Goal: Task Accomplishment & Management: Use online tool/utility

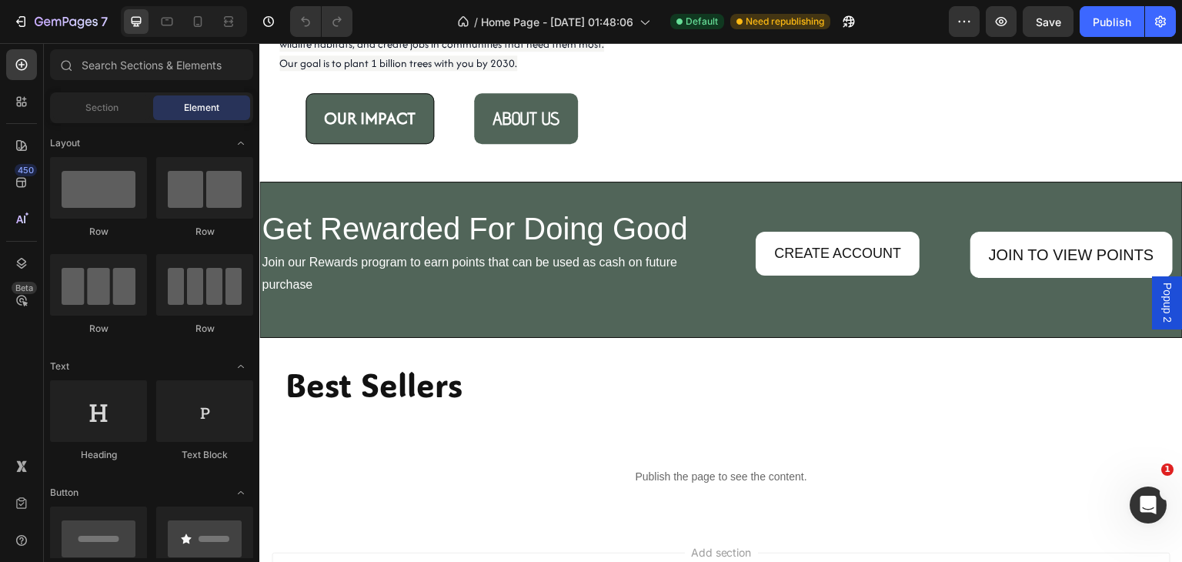
scroll to position [1582, 0]
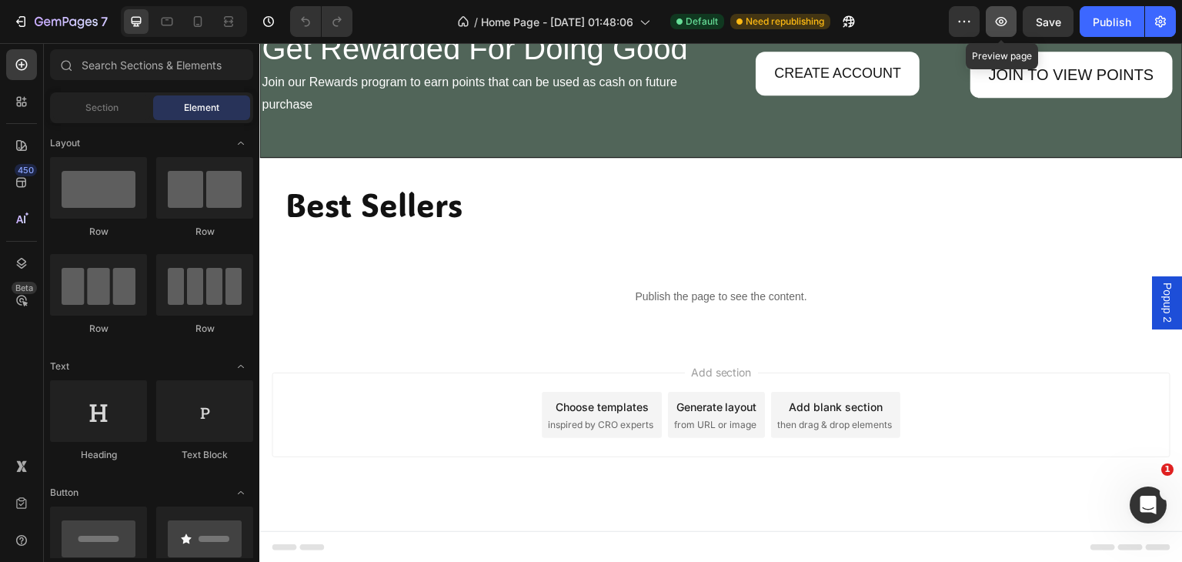
click at [999, 21] on icon "button" at bounding box center [1001, 21] width 15 height 15
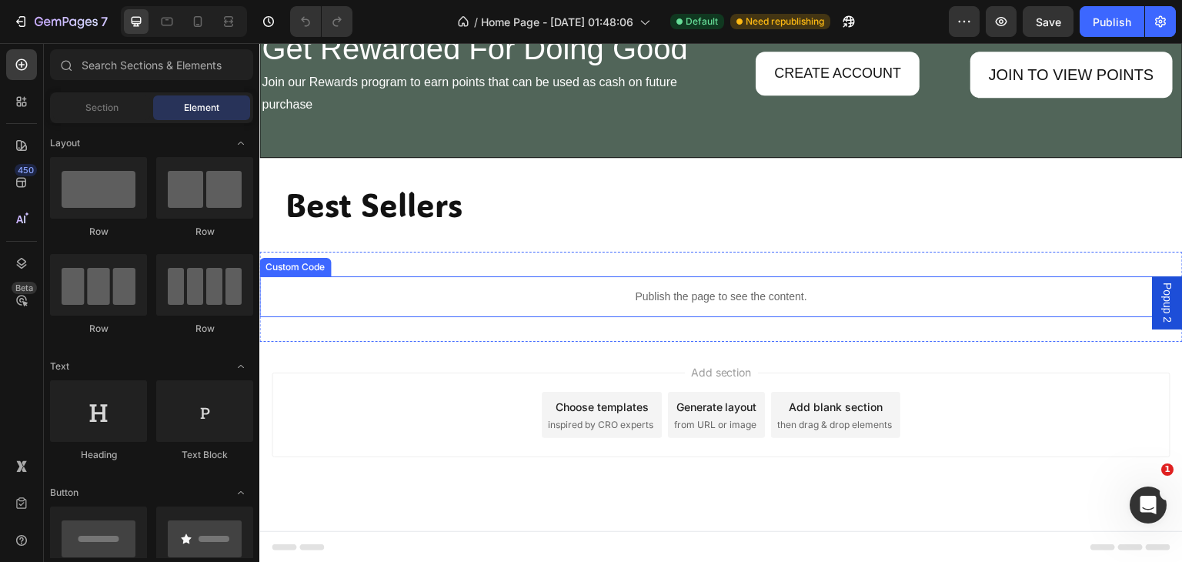
click at [615, 293] on p "Publish the page to see the content." at bounding box center [721, 297] width 924 height 16
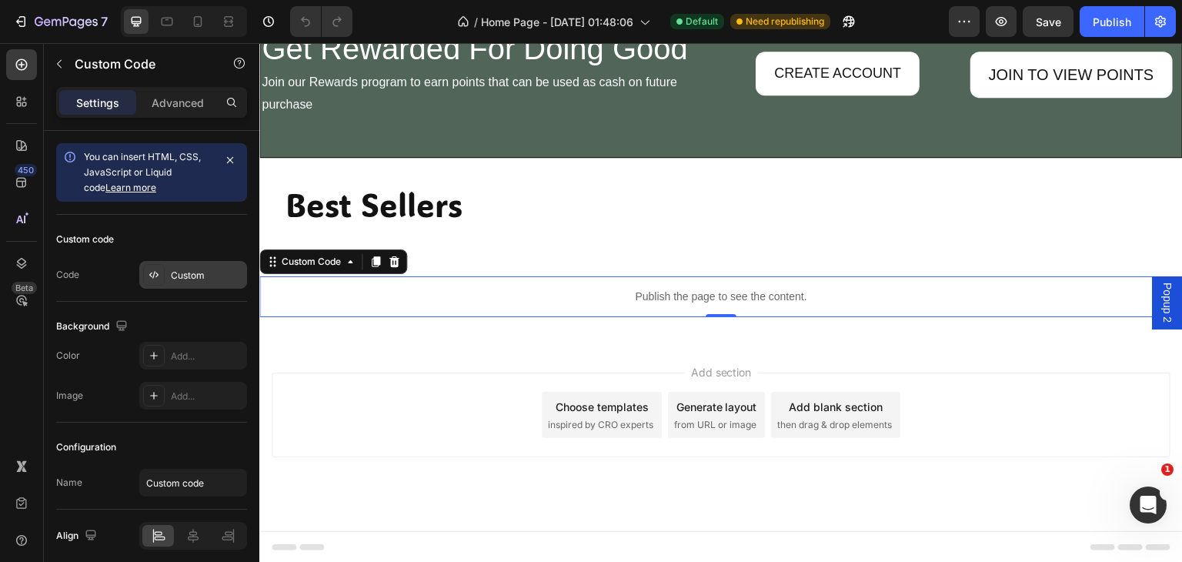
click at [212, 277] on div "Custom" at bounding box center [207, 276] width 72 height 14
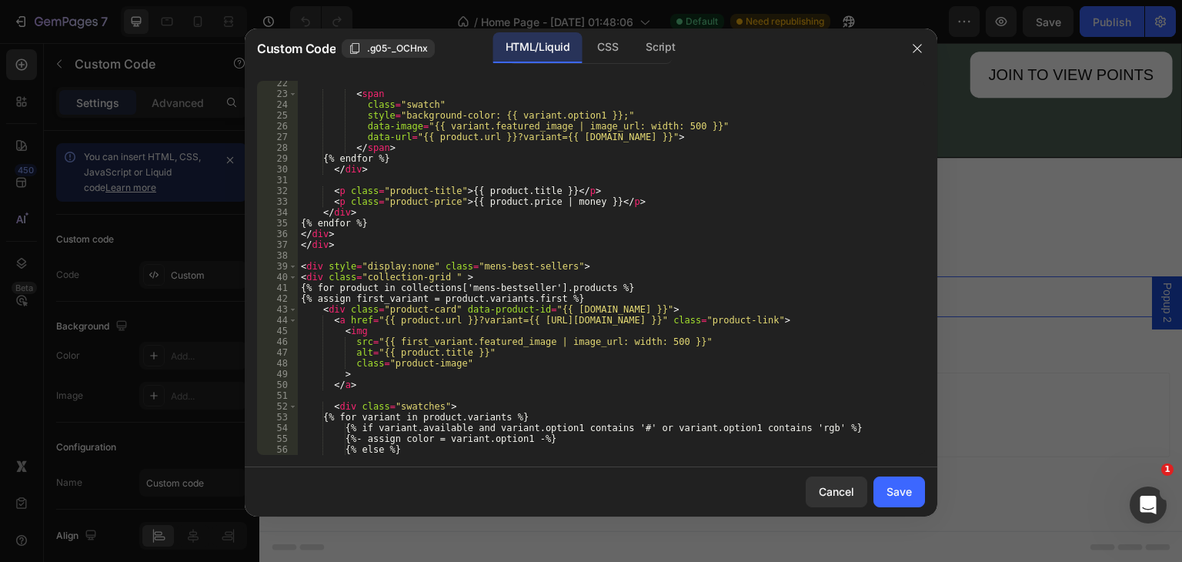
scroll to position [229, 0]
click at [672, 44] on div "Script" at bounding box center [660, 47] width 54 height 31
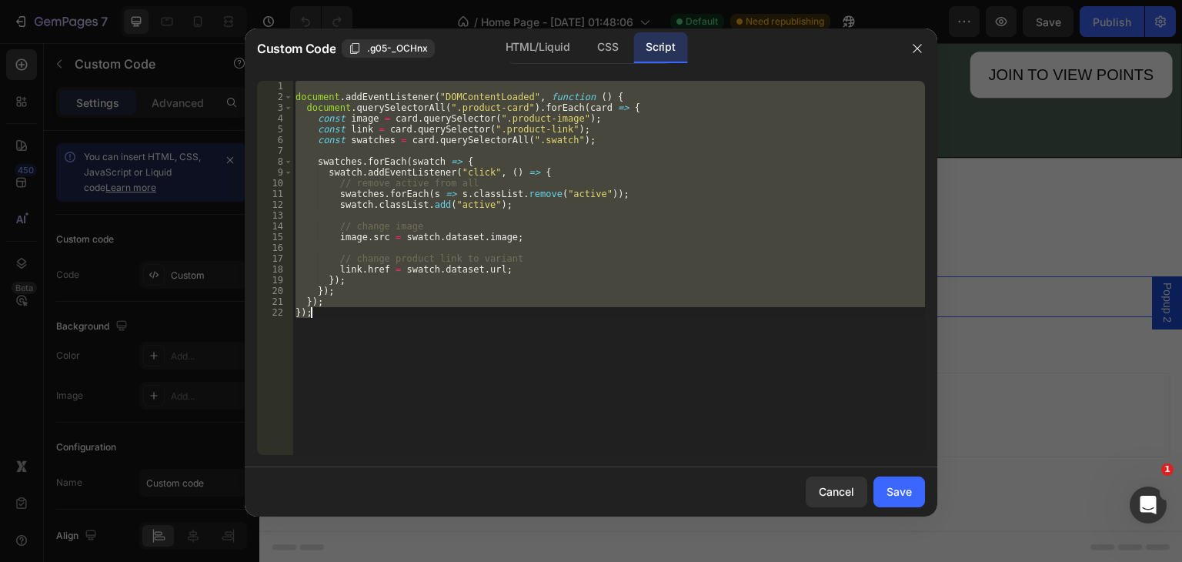
click at [437, 321] on div "document . addEventListener ( "DOMContentLoaded" , function ( ) { document . qu…" at bounding box center [609, 268] width 633 height 374
type textarea "});"
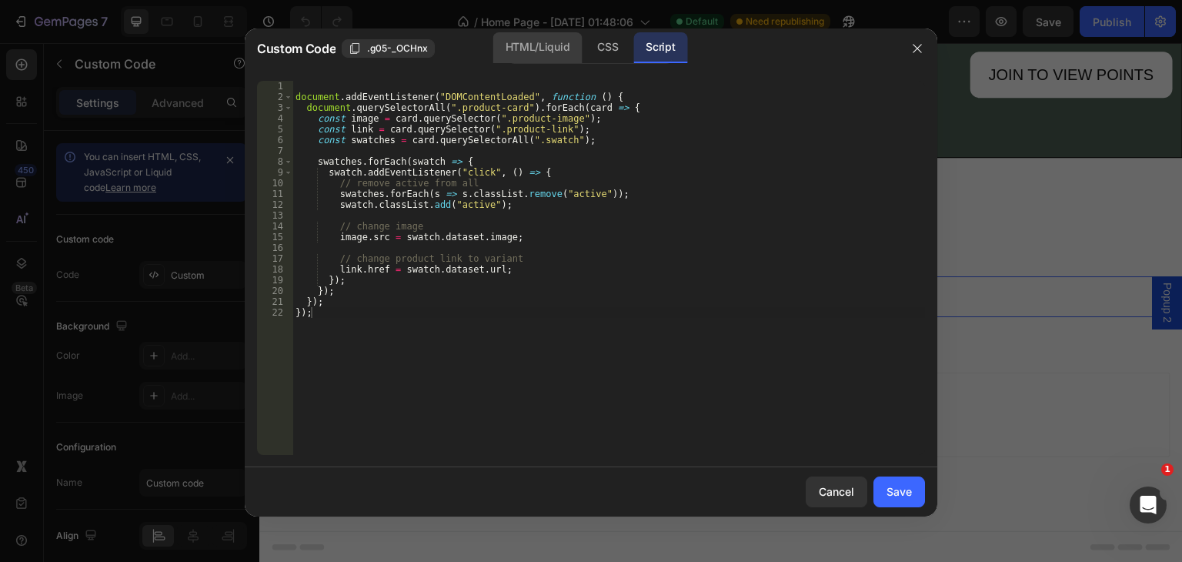
click at [563, 47] on div "HTML/Liquid" at bounding box center [537, 47] width 89 height 31
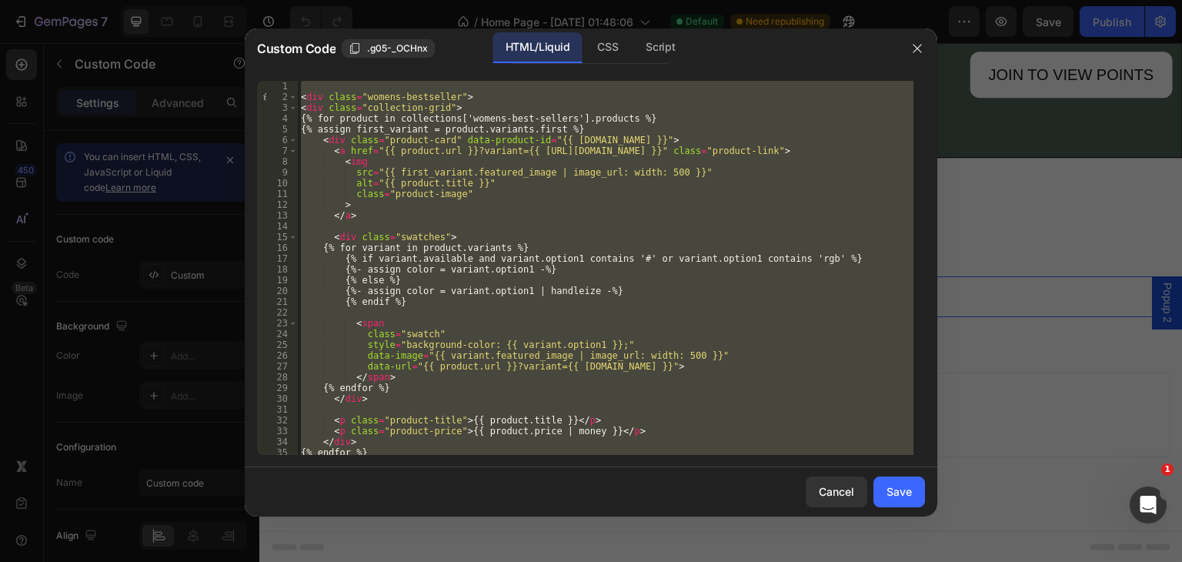
click at [807, 255] on div "< div class = "womens-bestseller" > < div class = "collection-grid" > {% for pr…" at bounding box center [606, 268] width 616 height 374
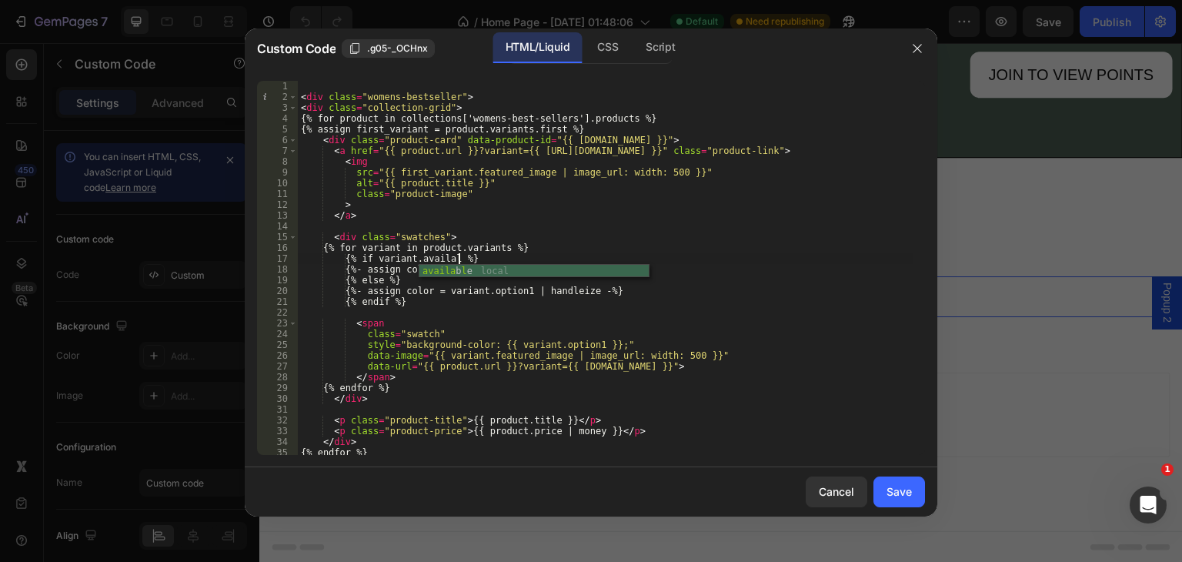
scroll to position [0, 13]
click at [479, 269] on div "availa b l e local" at bounding box center [534, 284] width 229 height 39
click at [443, 266] on div "< div class = "womens-bestseller" > < div class = "collection-grid" > {% for pr…" at bounding box center [606, 279] width 616 height 396
click at [425, 271] on div "< div class = "womens-bestseller" > < div class = "collection-grid" > {% for pr…" at bounding box center [606, 279] width 616 height 396
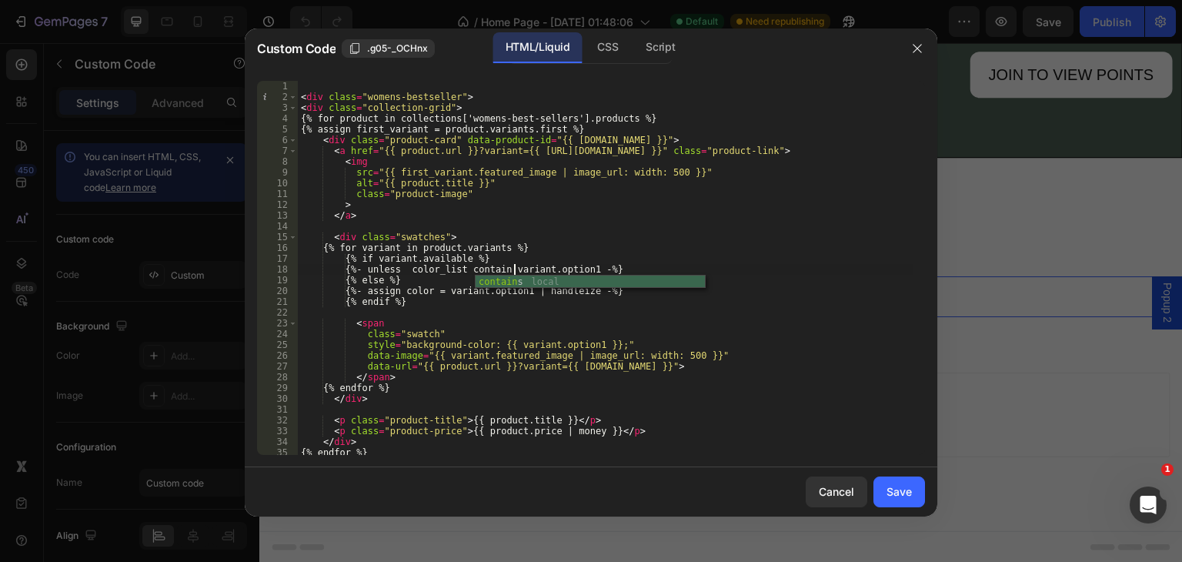
scroll to position [0, 18]
click at [453, 233] on div "< div class = "womens-bestseller" > < div class = "collection-grid" > {% for pr…" at bounding box center [606, 279] width 616 height 396
type textarea "<div class="swatches">"
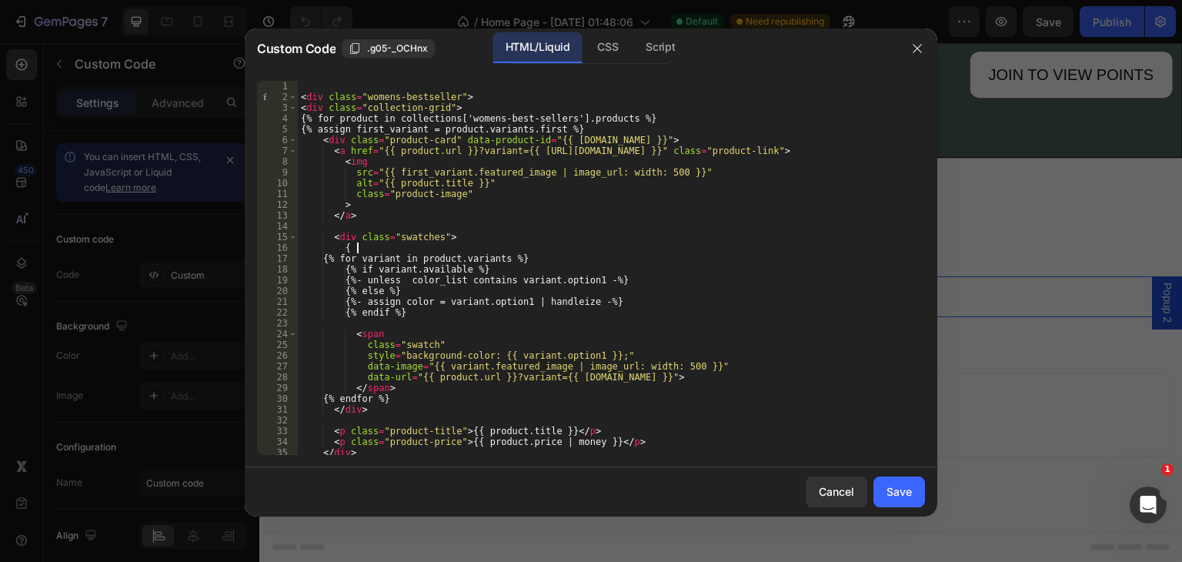
type textarea "{%"
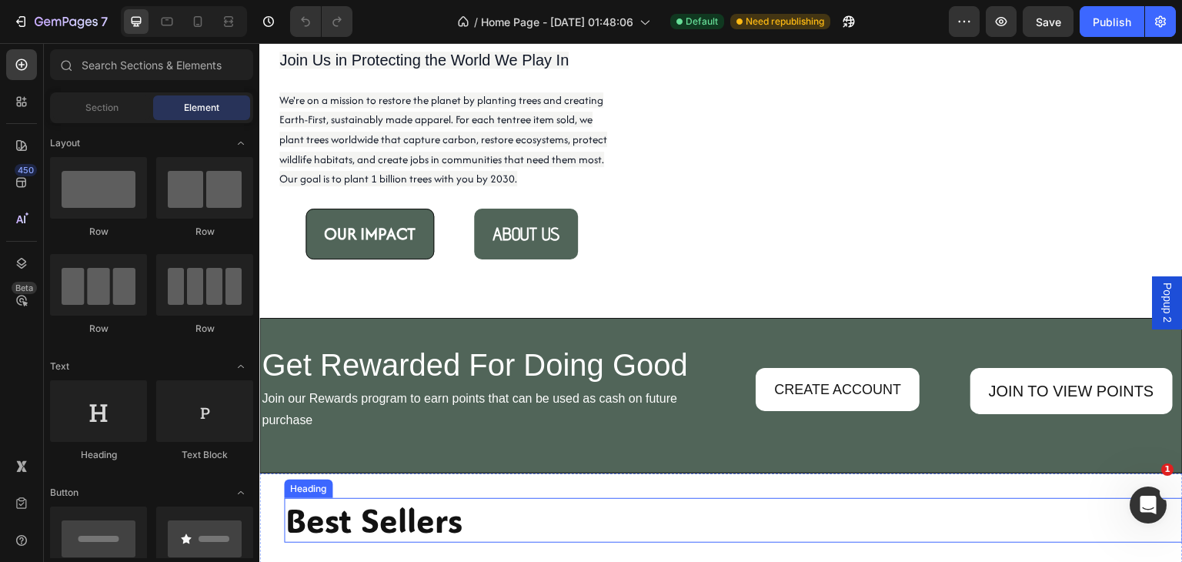
scroll to position [1602, 0]
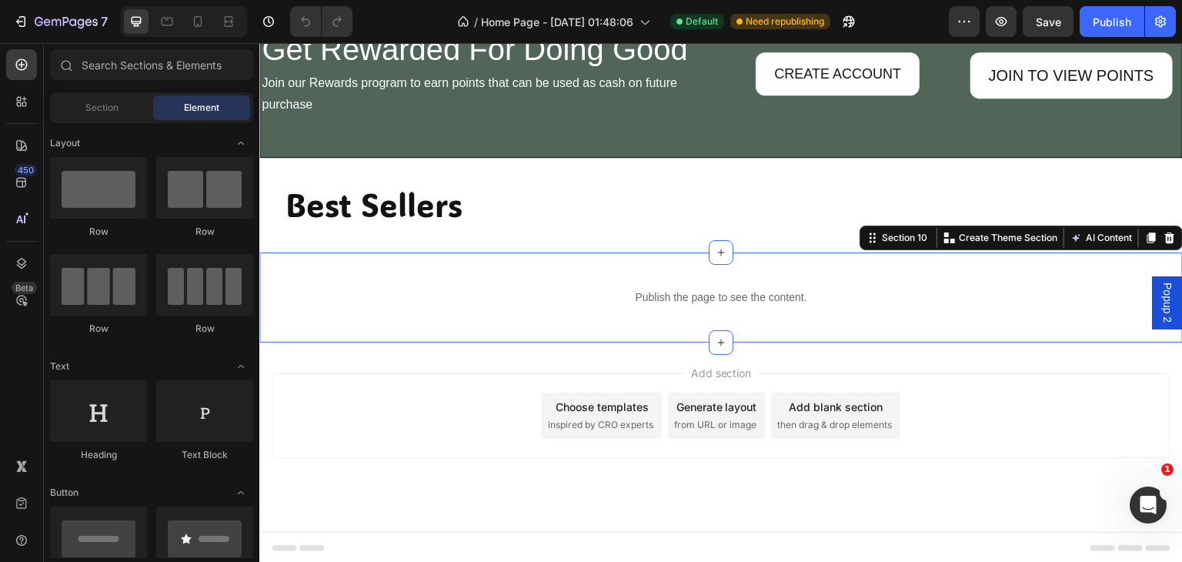
click at [548, 272] on div "Publish the page to see the content. Custom Code Section 10 Create Theme Sectio…" at bounding box center [721, 297] width 924 height 90
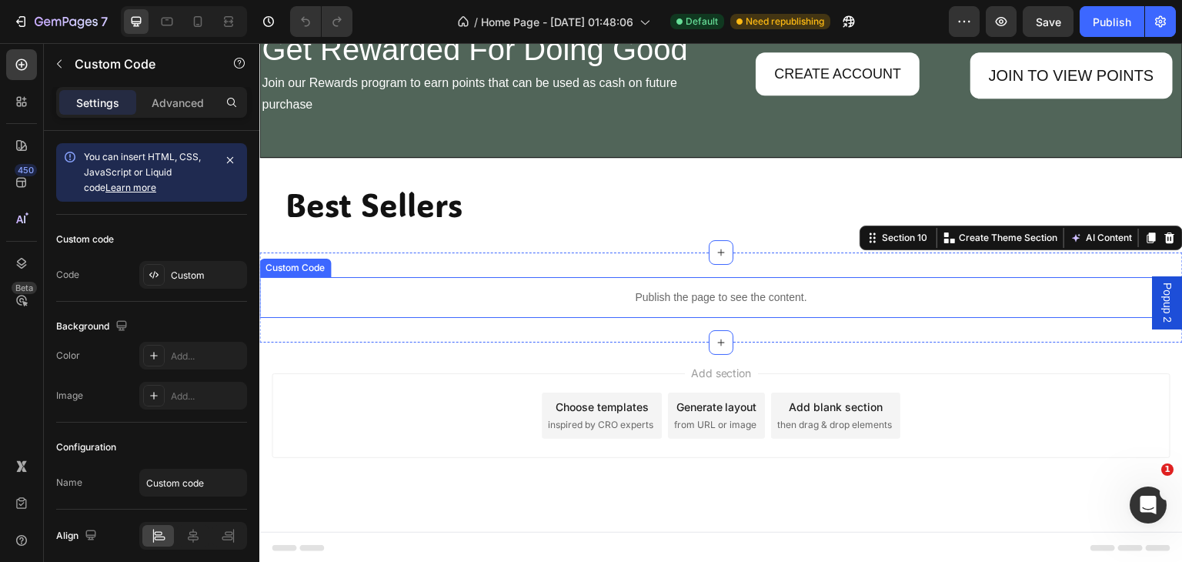
click at [610, 303] on p "Publish the page to see the content." at bounding box center [721, 297] width 924 height 16
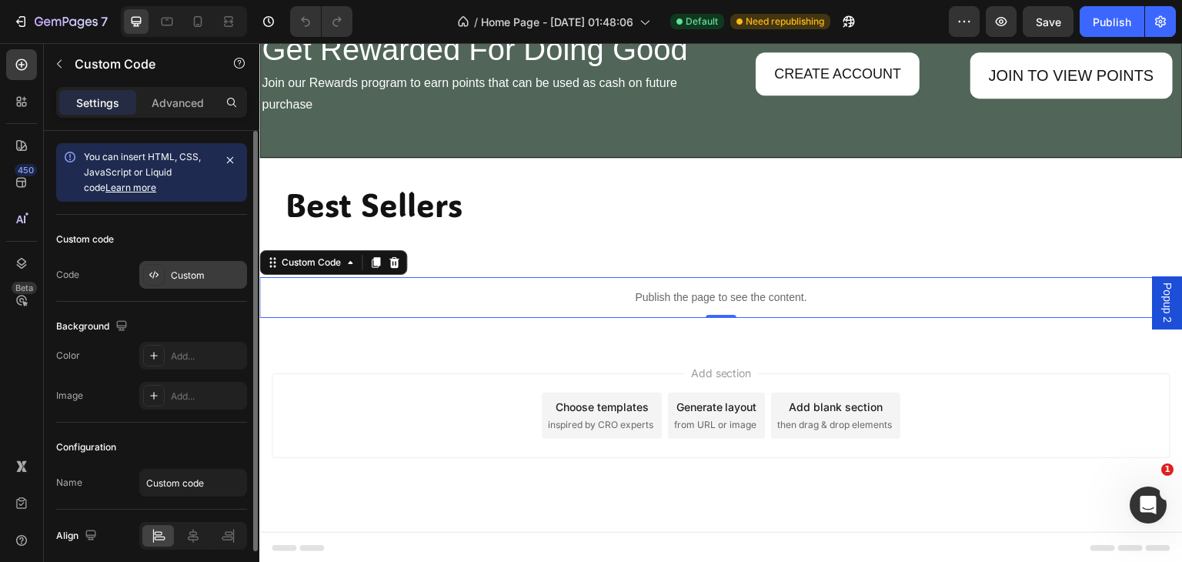
click at [172, 272] on div "Custom" at bounding box center [207, 276] width 72 height 14
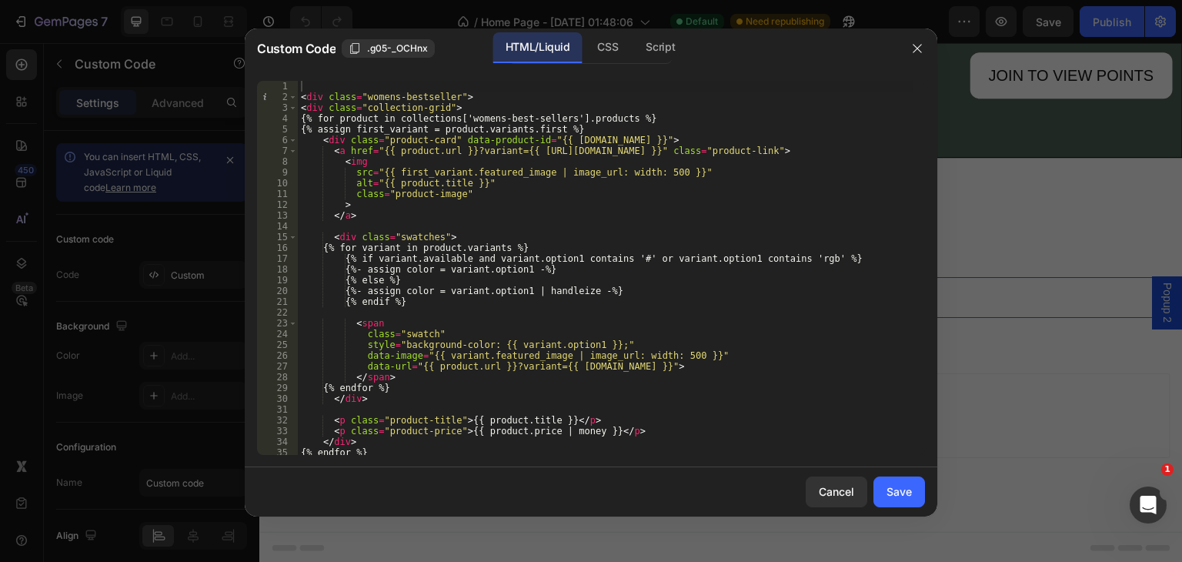
scroll to position [0, 0]
click at [444, 270] on div "< div class = "womens-bestseller" > < div class = "collection-grid" > {% for pr…" at bounding box center [606, 279] width 616 height 396
click at [461, 232] on div "< div class = "womens-bestseller" > < div class = "collection-grid" > {% for pr…" at bounding box center [606, 279] width 616 height 396
type textarea "<div class="swatches">"
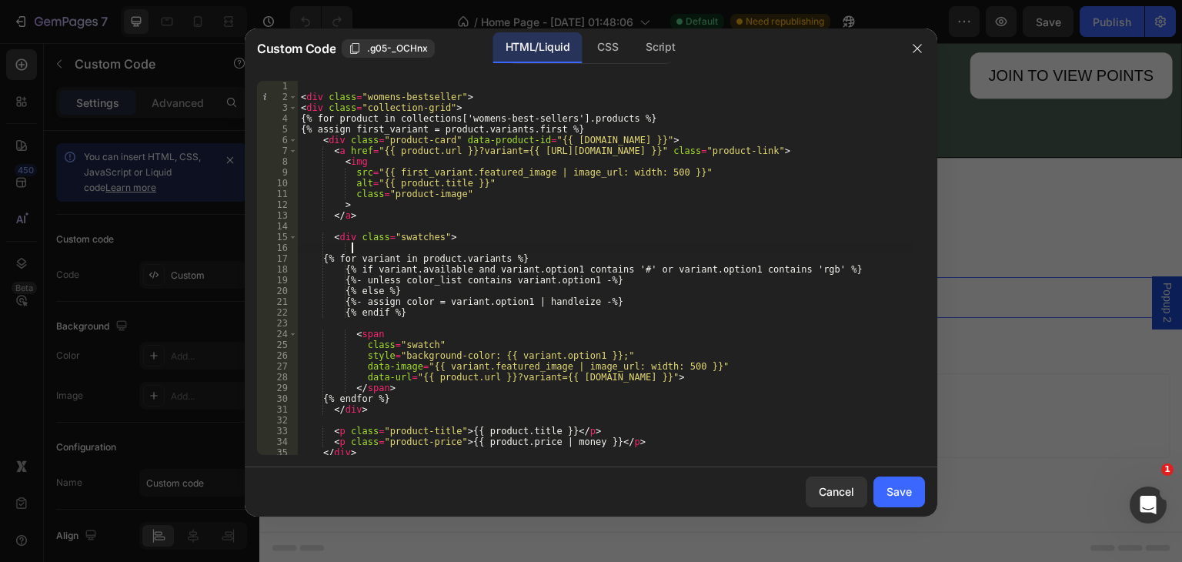
scroll to position [0, 3]
type textarea "{%"
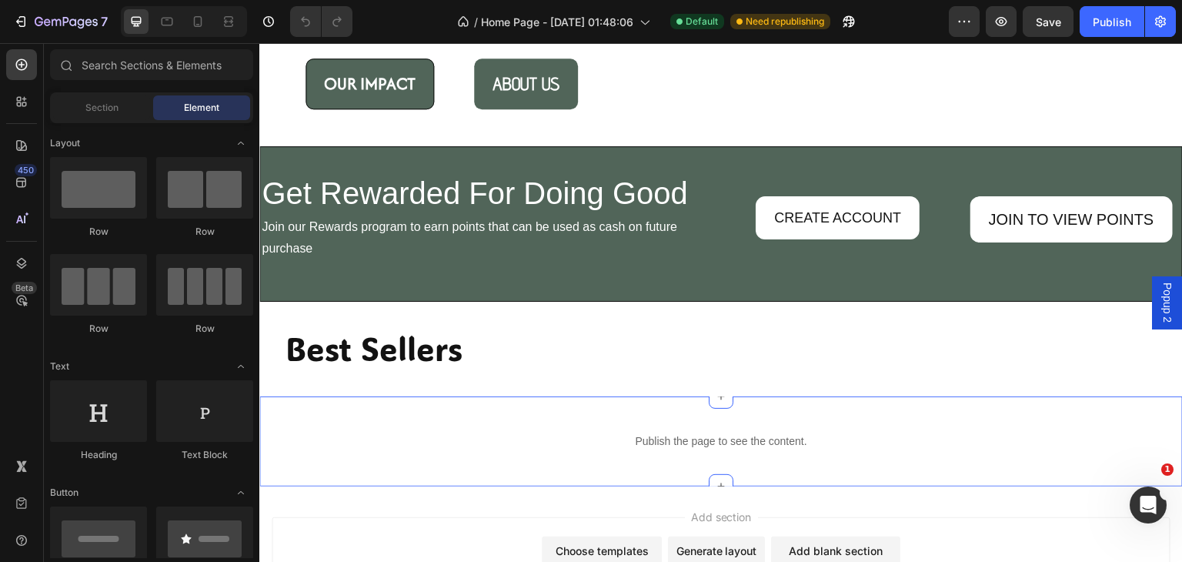
scroll to position [1582, 0]
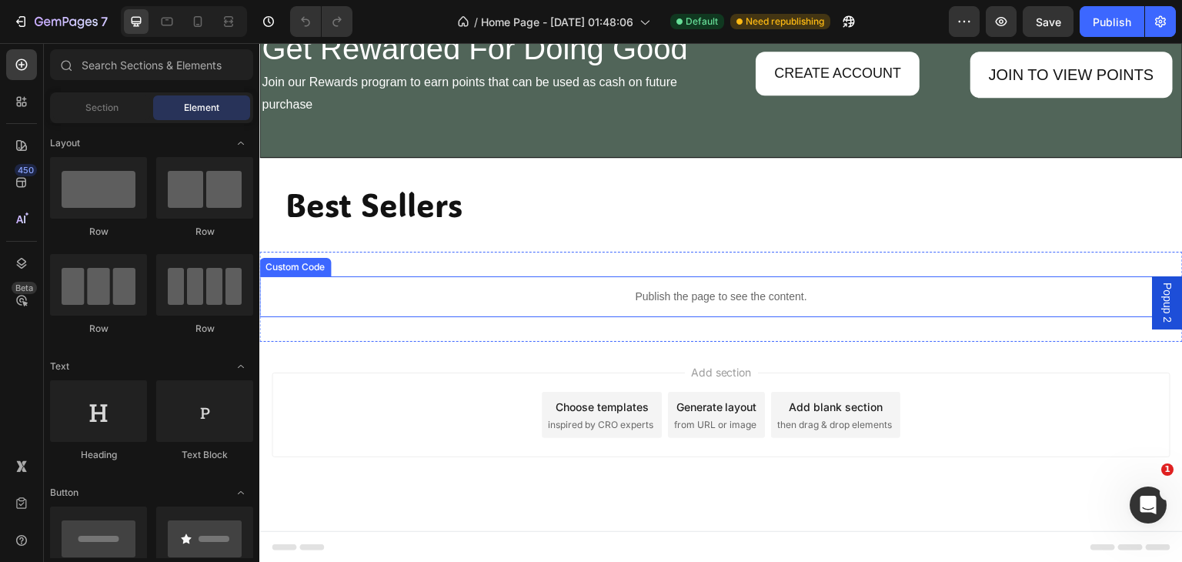
click at [639, 293] on p "Publish the page to see the content." at bounding box center [721, 297] width 924 height 16
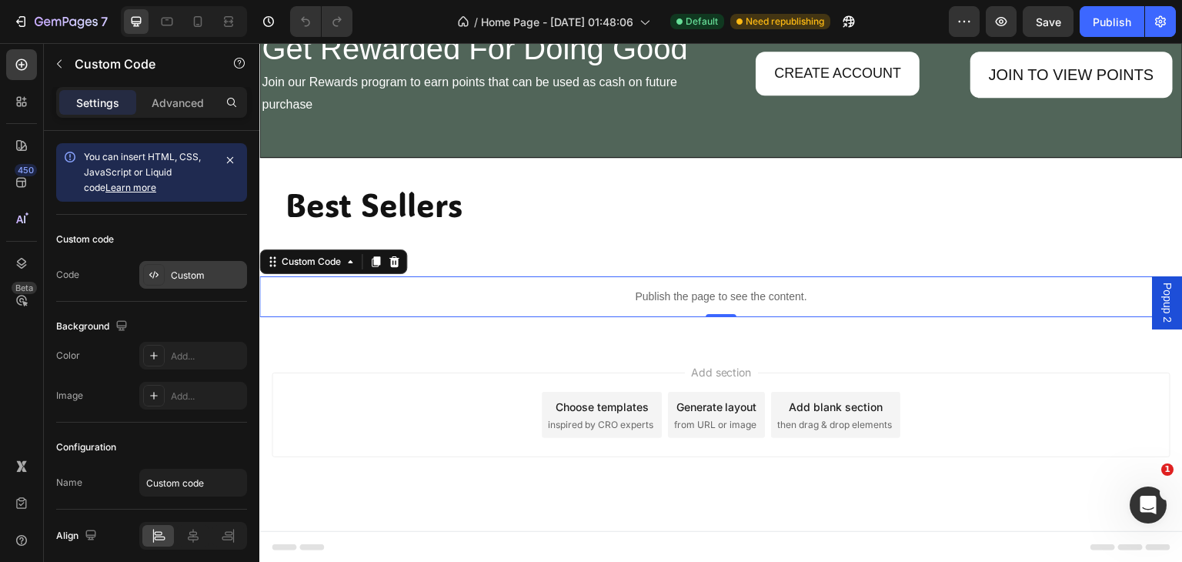
click at [187, 273] on div "Custom" at bounding box center [207, 276] width 72 height 14
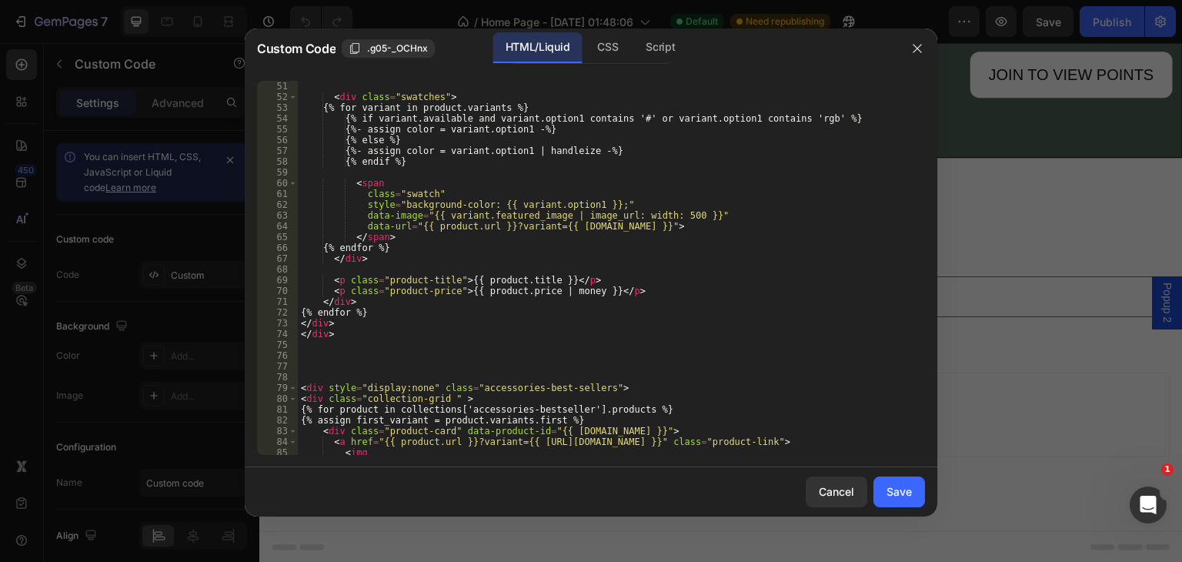
scroll to position [431, 0]
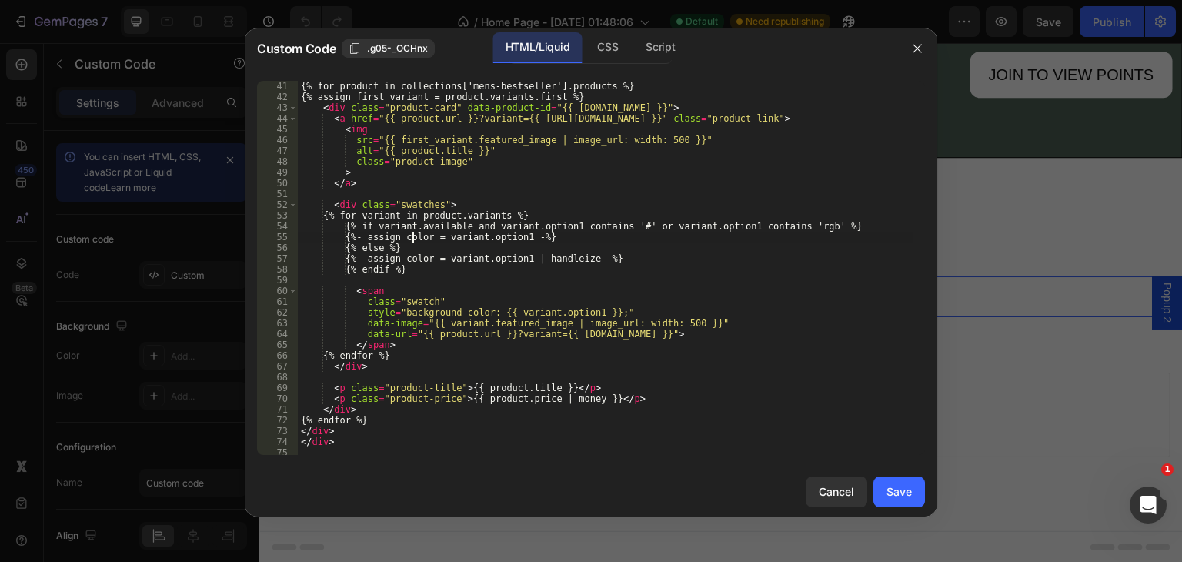
click at [413, 236] on div "< div class = "collection-grid " > {% for product in collections['mens-bestsell…" at bounding box center [606, 268] width 616 height 396
click at [551, 236] on div "< div class = "collection-grid " > {% for product in collections['mens-bestsell…" at bounding box center [606, 268] width 616 height 396
click at [458, 201] on div "< div class = "collection-grid " > {% for product in collections['mens-bestsell…" at bounding box center [606, 268] width 616 height 396
type textarea "<div class="swatches">"
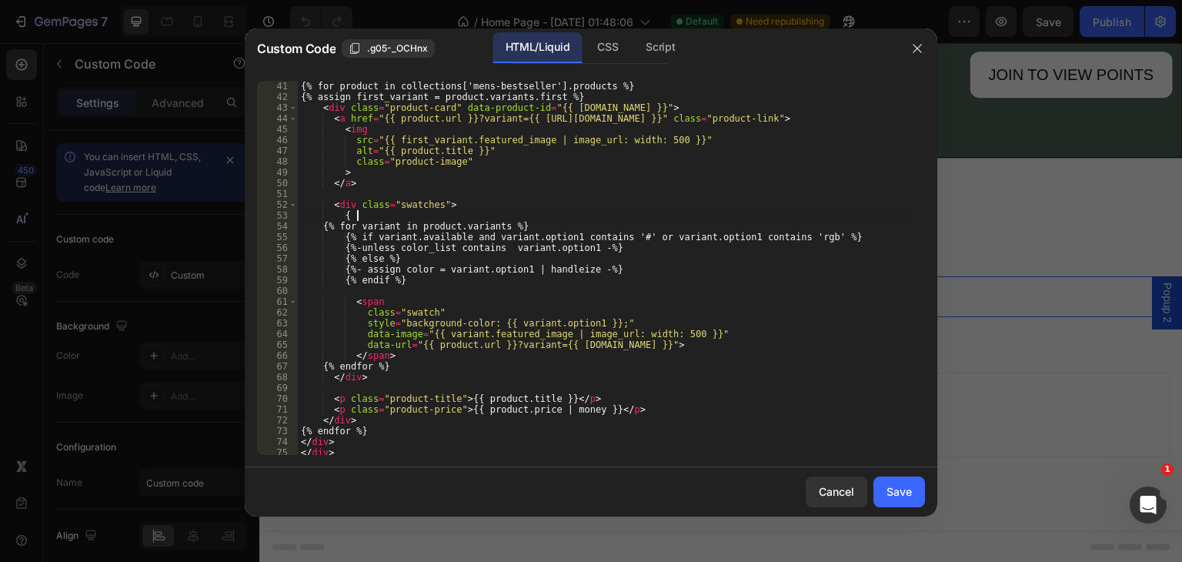
scroll to position [0, 3]
type textarea "{%"
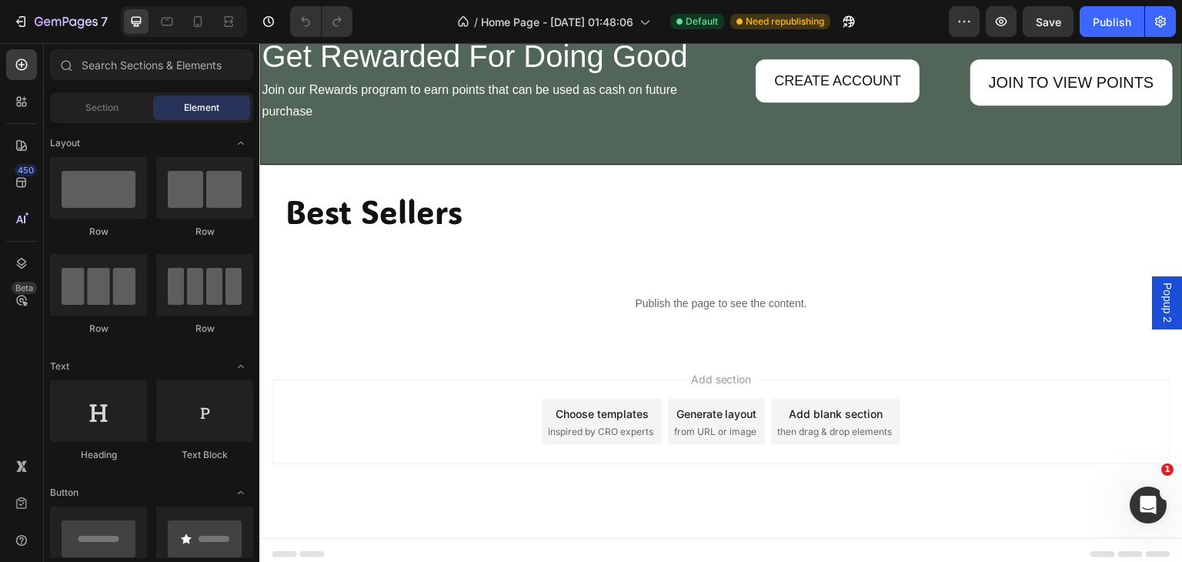
scroll to position [1602, 0]
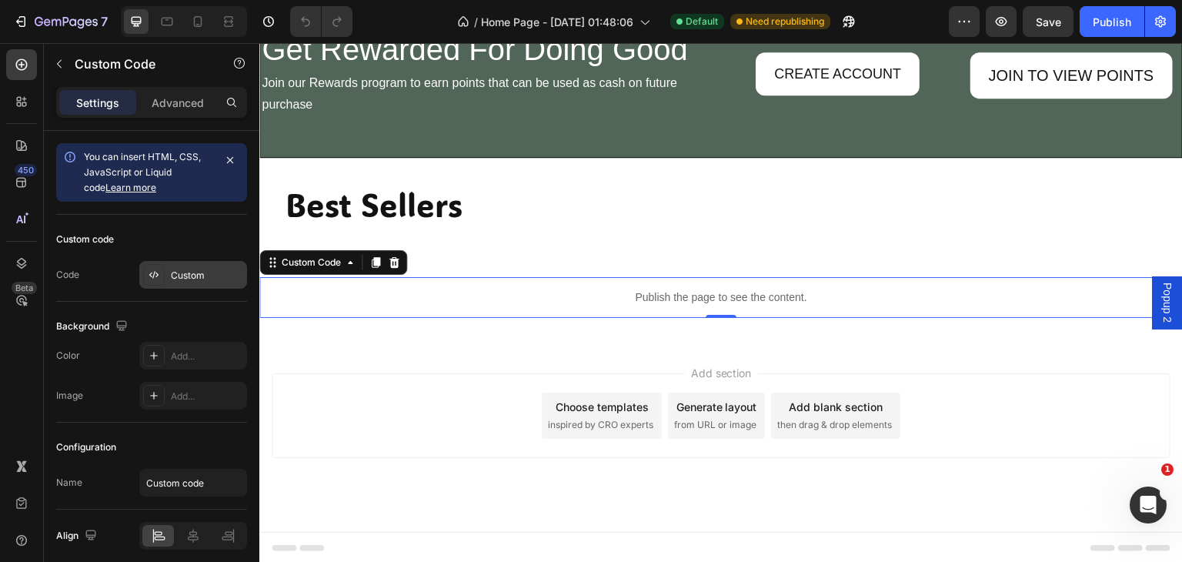
click at [195, 275] on div "Custom" at bounding box center [207, 276] width 72 height 14
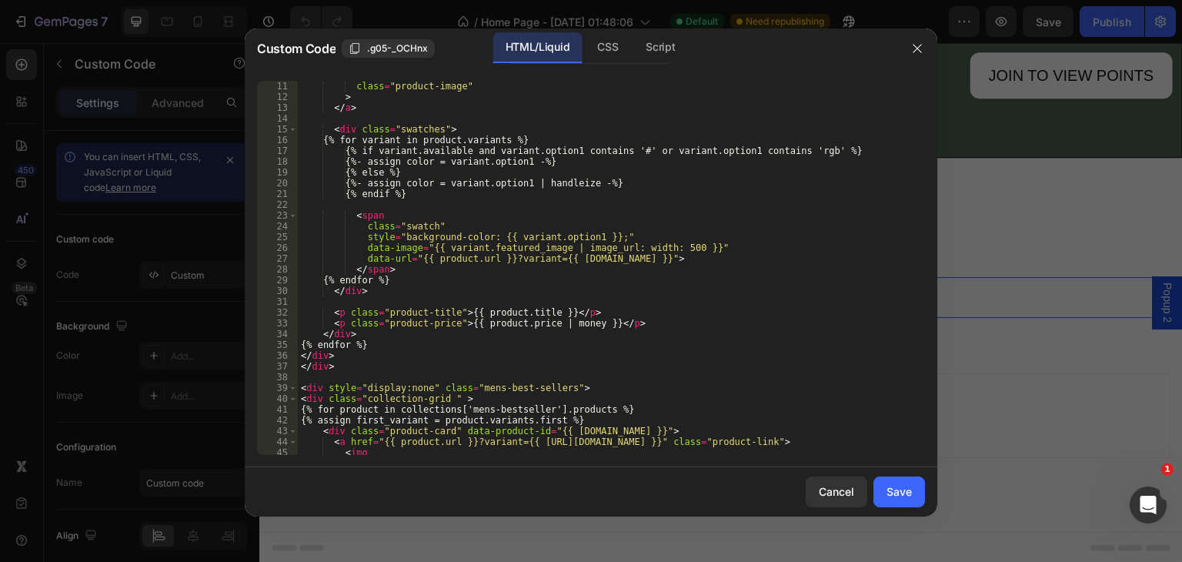
scroll to position [0, 0]
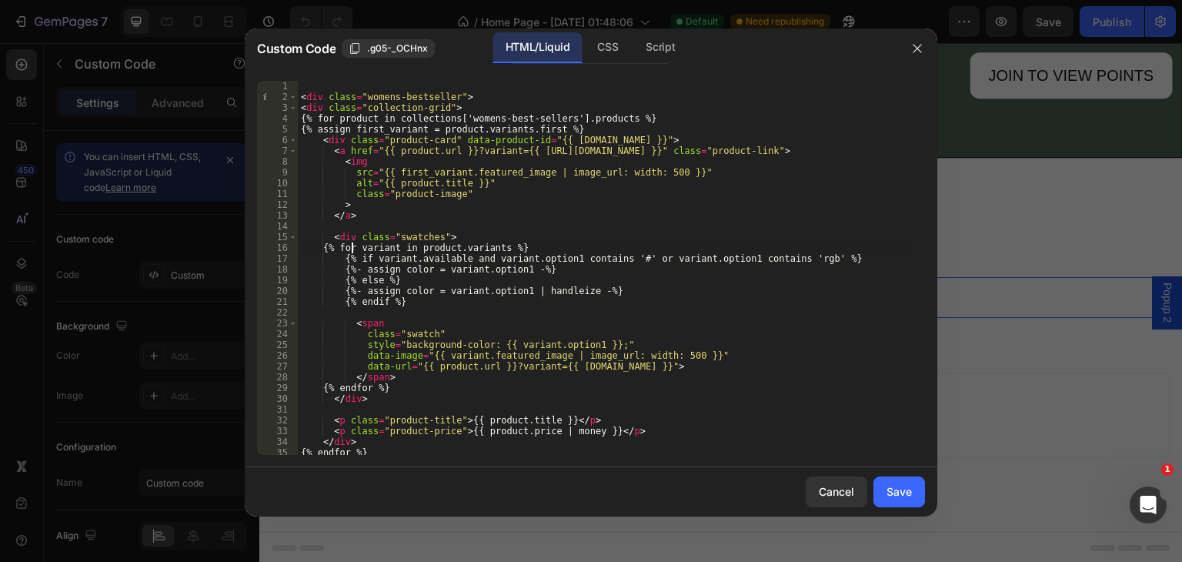
click at [353, 245] on div "< div class = "womens-bestseller" > < div class = "collection-grid" > {% for pr…" at bounding box center [606, 279] width 616 height 396
type textarea "{% for variant in product.variants %}"
